Goal: Task Accomplishment & Management: Use online tool/utility

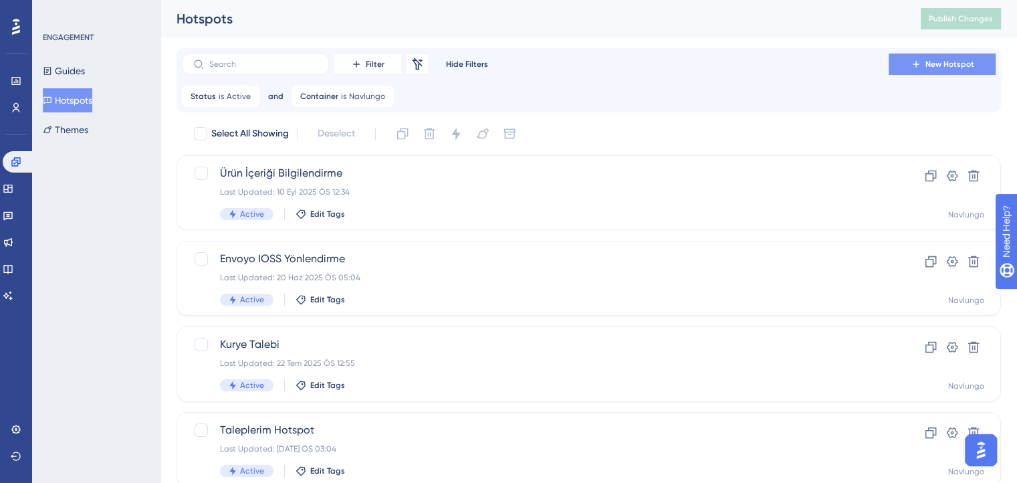
click at [925, 58] on button "New Hotspot" at bounding box center [942, 63] width 107 height 21
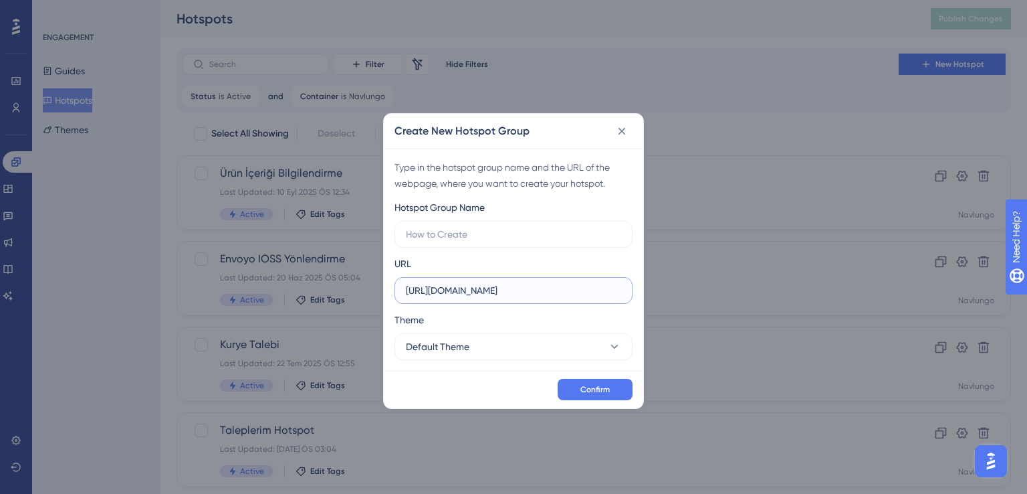
click at [520, 283] on input "https://ship.navlungo.com" at bounding box center [513, 290] width 215 height 15
drag, startPoint x: 520, startPoint y: 282, endPoint x: 372, endPoint y: 286, distance: 147.8
click at [372, 286] on div "Create New Hotspot Group Type in the hotspot group name and the URL of the webp…" at bounding box center [513, 247] width 1027 height 494
paste input "admin.navlungo.com/ship/priceCalculator"
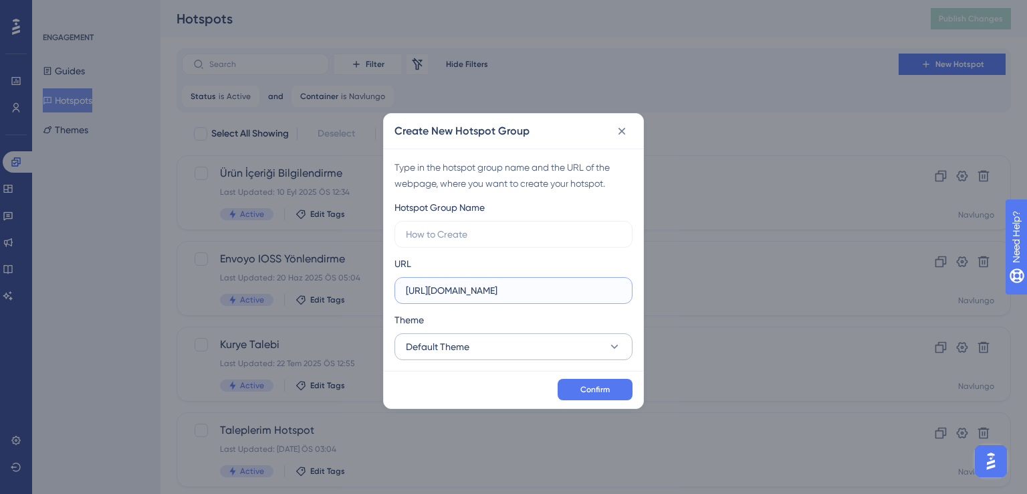
type input "https://admin.navlungo.com/ship/priceCalculator"
click at [473, 348] on button "Default Theme" at bounding box center [514, 346] width 238 height 27
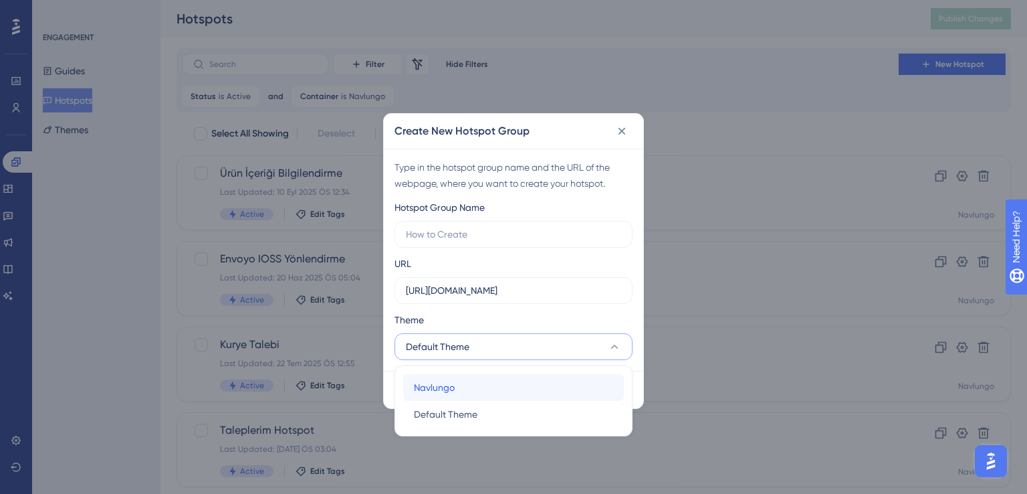
click at [463, 381] on div "Navlungo Navlungo" at bounding box center [513, 387] width 199 height 27
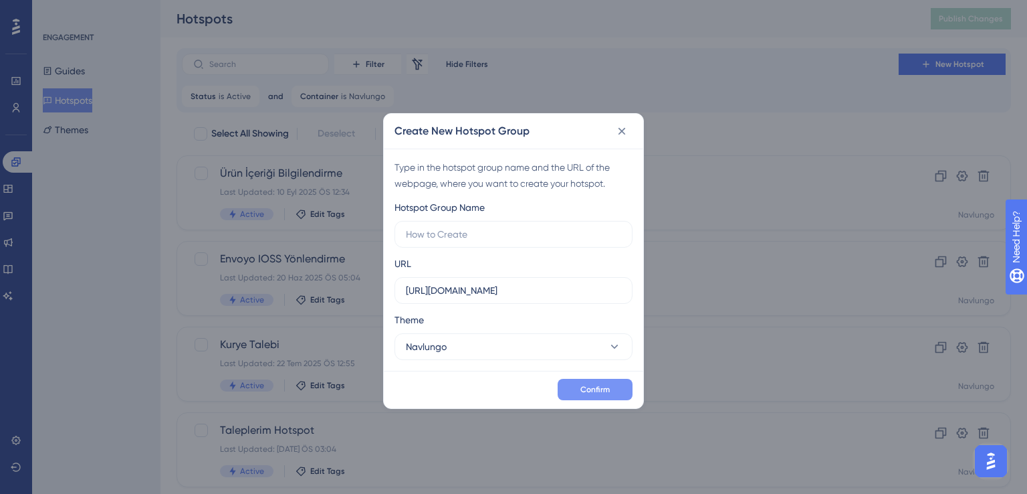
click at [610, 385] on button "Confirm" at bounding box center [595, 388] width 75 height 21
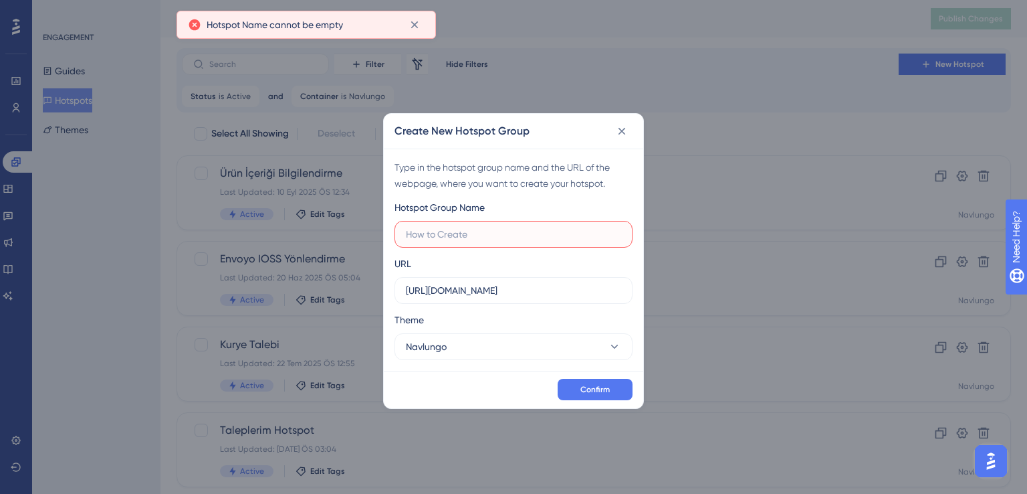
click at [457, 235] on input "text" at bounding box center [513, 234] width 215 height 15
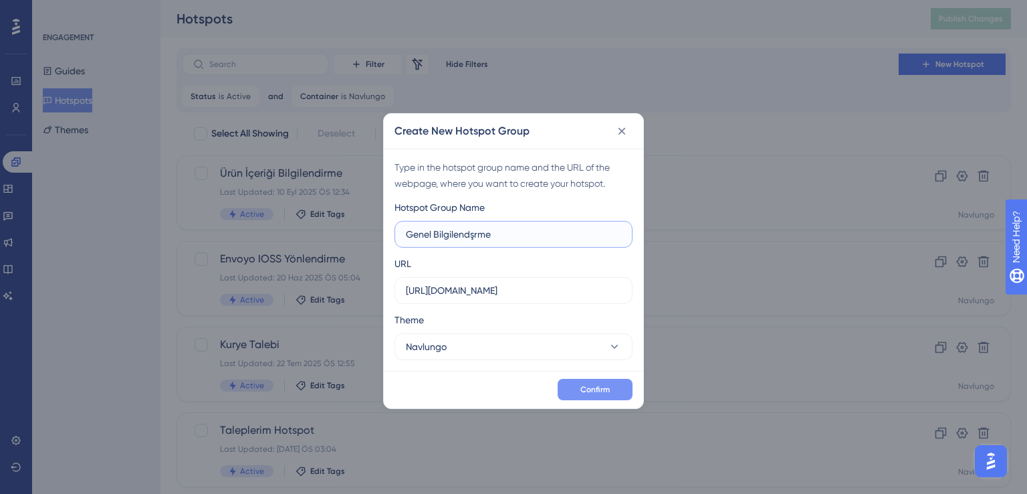
type input "Genel Bilgilendşrme"
click at [591, 385] on span "Confirm" at bounding box center [594, 389] width 29 height 11
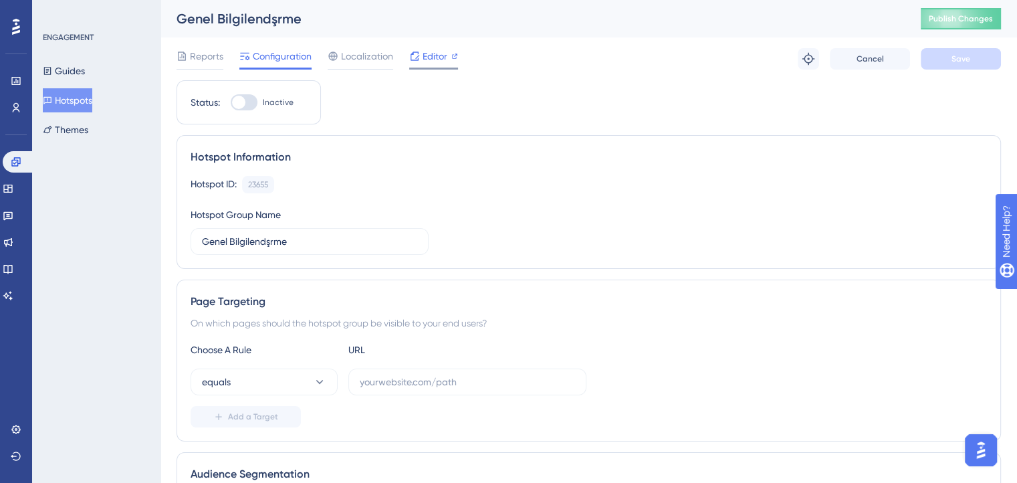
click at [444, 54] on span "Editor" at bounding box center [435, 56] width 25 height 16
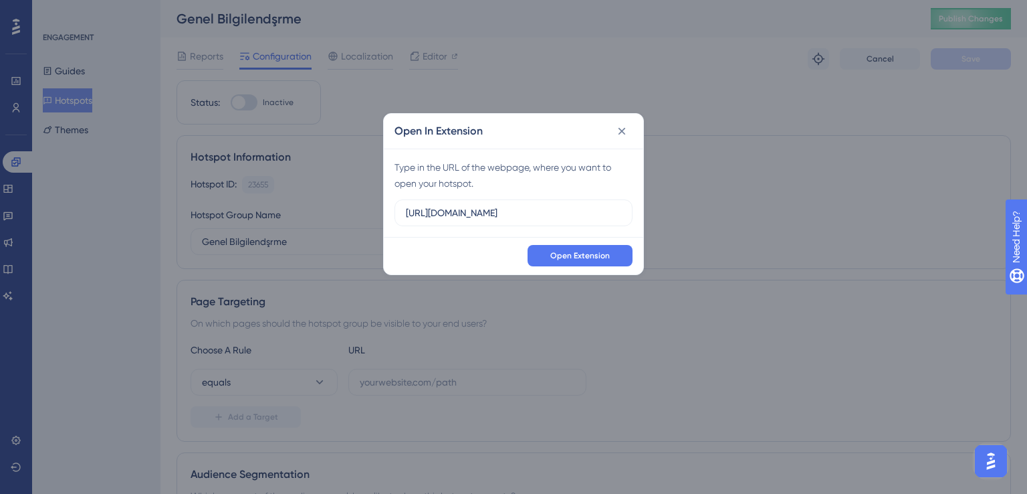
drag, startPoint x: 551, startPoint y: 217, endPoint x: 298, endPoint y: 183, distance: 255.8
click at [298, 183] on div "Open In Extension Type in the URL of the webpage, where you want to open your h…" at bounding box center [513, 247] width 1027 height 494
type input "https://admin.navlungo.com/ship/priceCalculator"
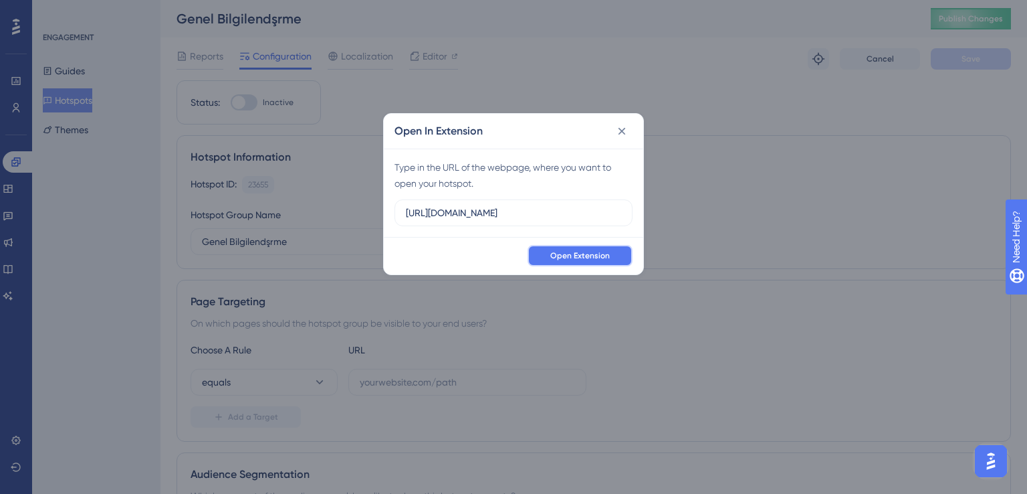
click at [569, 251] on span "Open Extension" at bounding box center [580, 255] width 60 height 11
click at [618, 123] on button at bounding box center [621, 130] width 21 height 21
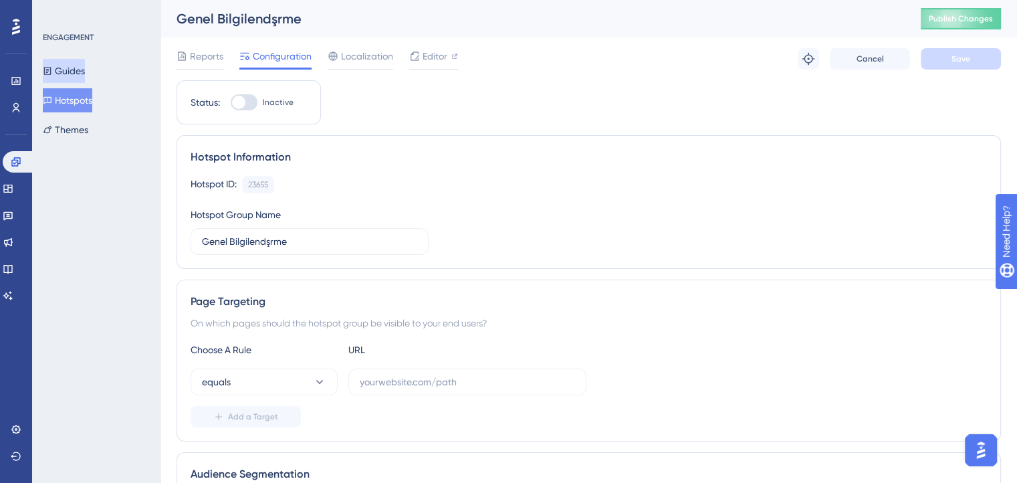
click at [62, 81] on button "Guides" at bounding box center [64, 71] width 42 height 24
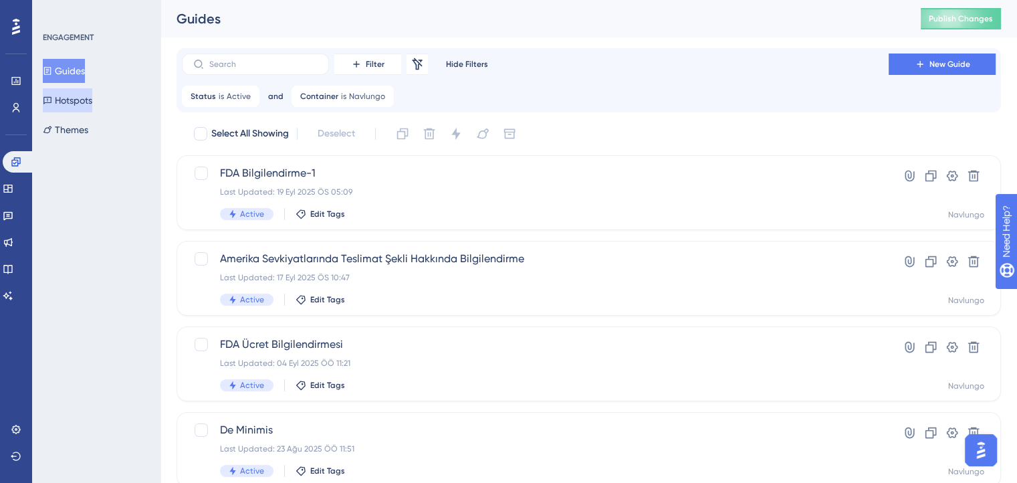
click at [64, 99] on button "Hotspots" at bounding box center [67, 100] width 49 height 24
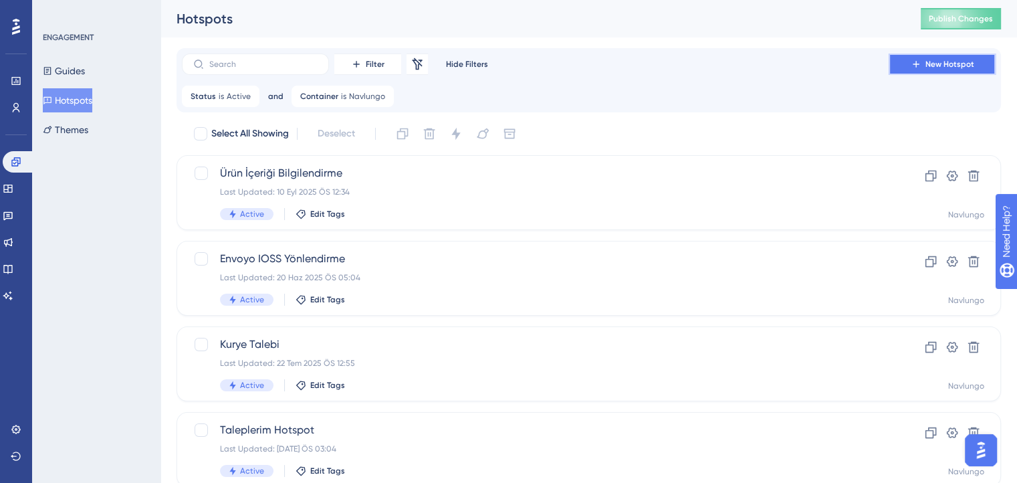
click at [946, 58] on button "New Hotspot" at bounding box center [942, 63] width 107 height 21
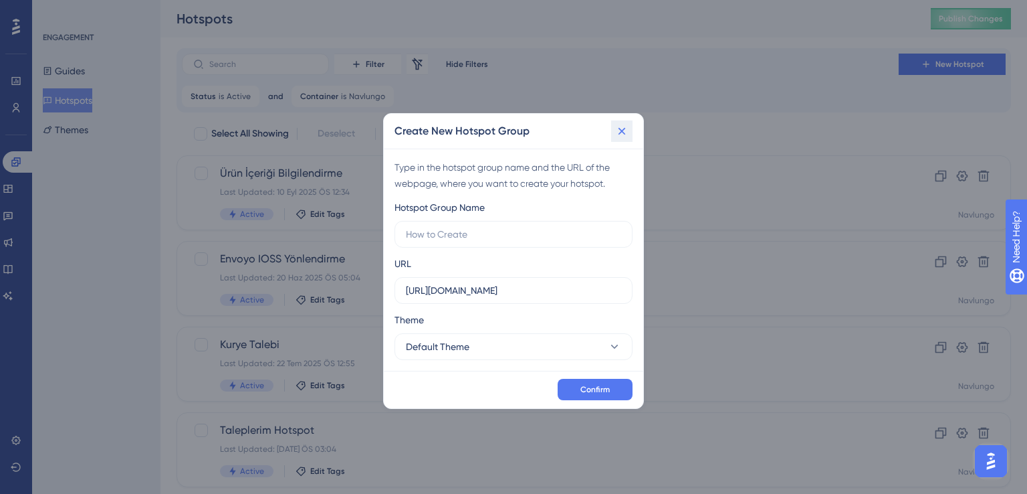
click at [623, 136] on icon at bounding box center [621, 130] width 13 height 13
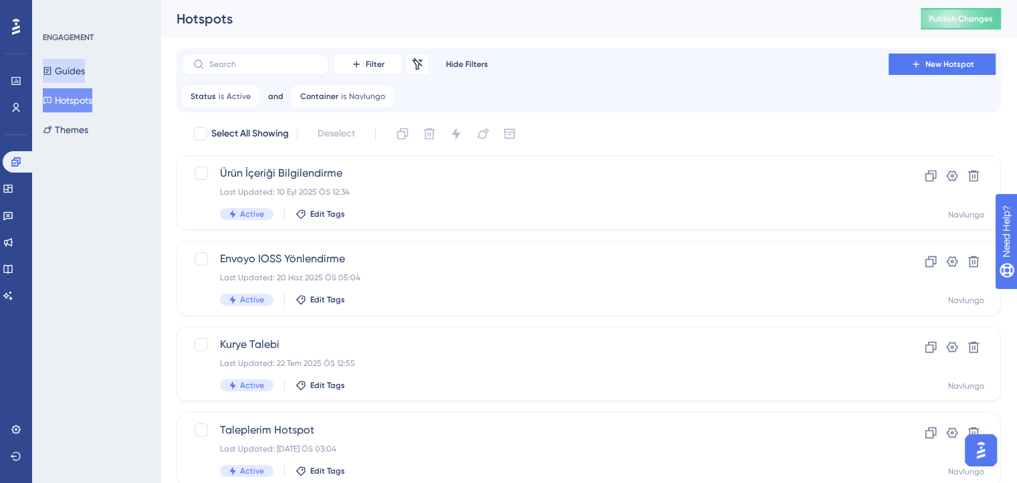
click at [75, 68] on button "Guides" at bounding box center [64, 71] width 42 height 24
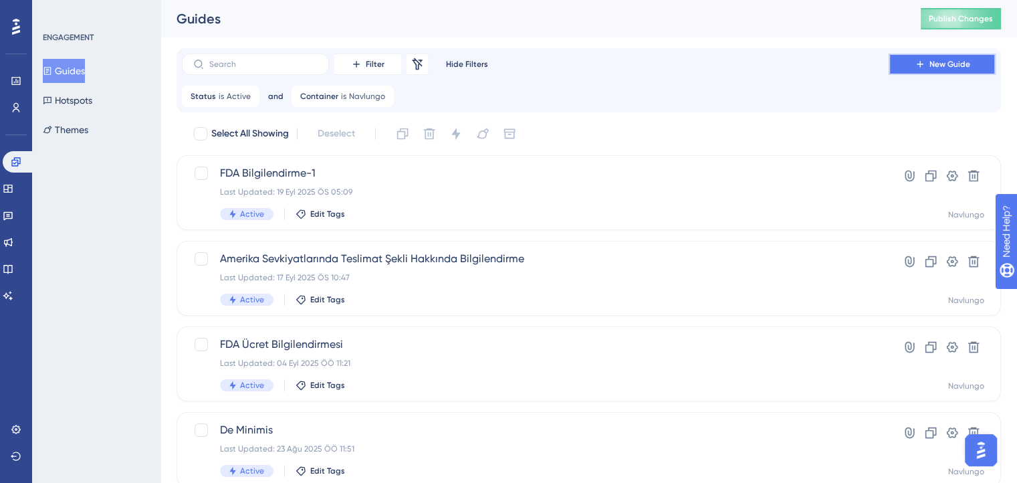
click at [921, 55] on button "New Guide" at bounding box center [942, 63] width 107 height 21
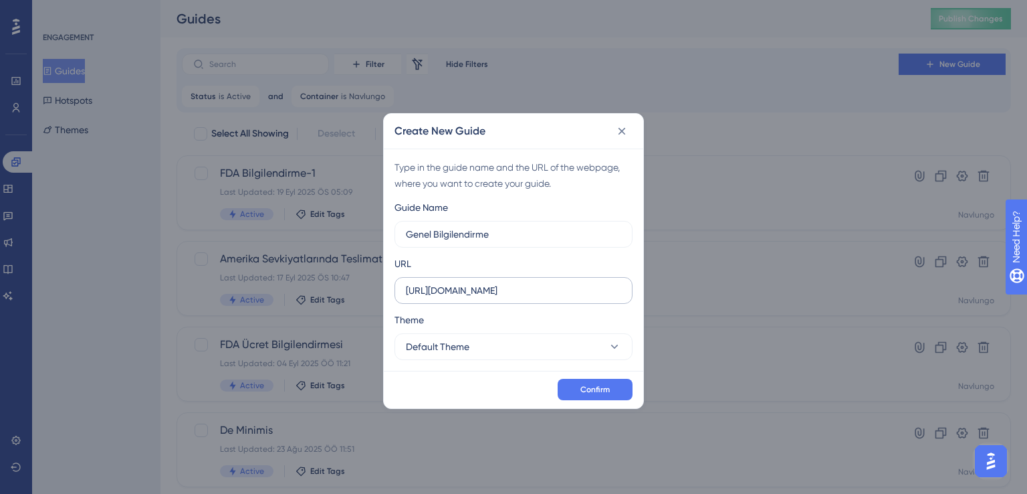
type input "Genel Bilgilendirme"
drag, startPoint x: 536, startPoint y: 290, endPoint x: 255, endPoint y: 256, distance: 282.8
click at [255, 256] on div "Create New Guide Type in the guide name and the URL of the webpage, where you w…" at bounding box center [513, 247] width 1027 height 494
paste input "admin.navlungo.com/ship/priceCalculator"
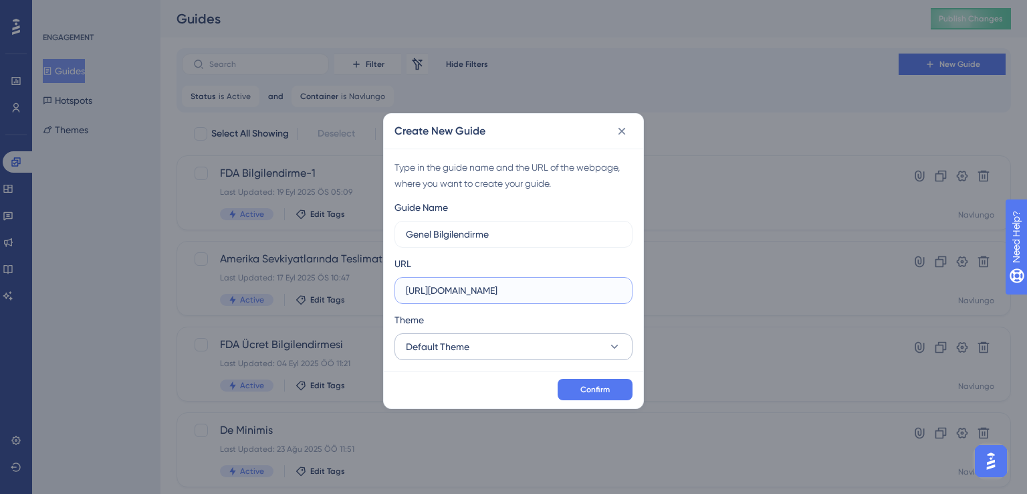
type input "https://admin.navlungo.com/ship/priceCalculator"
click at [490, 347] on button "Default Theme" at bounding box center [514, 346] width 238 height 27
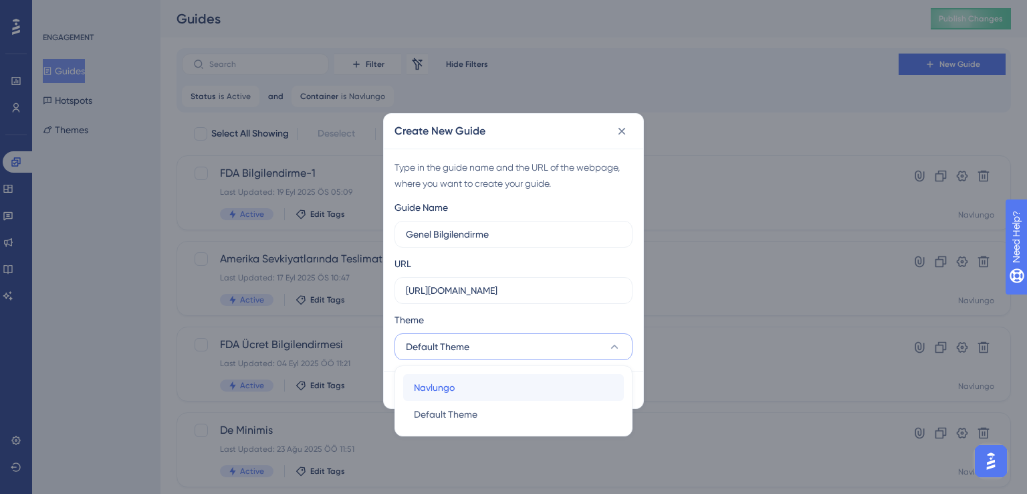
click at [446, 381] on span "Navlungo" at bounding box center [434, 387] width 41 height 16
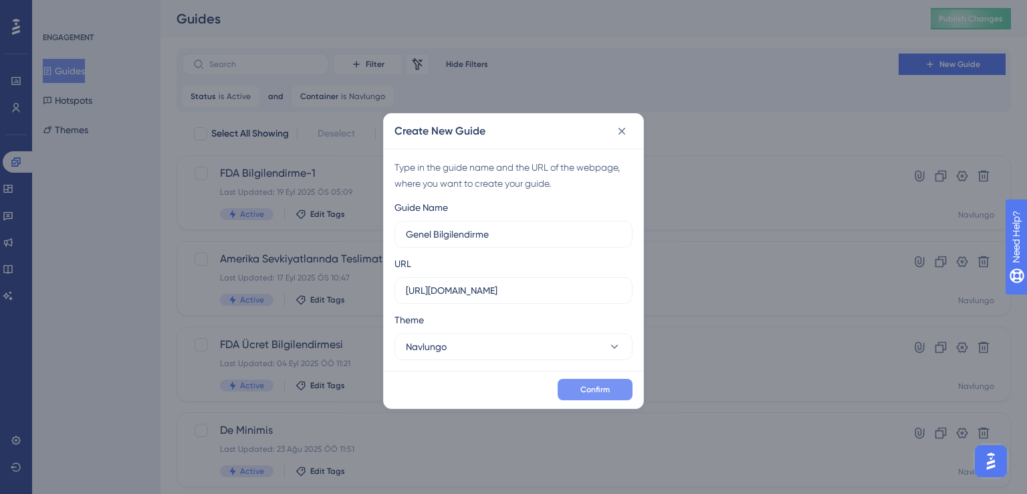
drag, startPoint x: 518, startPoint y: 394, endPoint x: 580, endPoint y: 389, distance: 62.4
click at [580, 389] on div "Confirm" at bounding box center [513, 388] width 259 height 37
click at [580, 389] on span "Confirm" at bounding box center [594, 389] width 29 height 11
